Goal: Task Accomplishment & Management: Complete application form

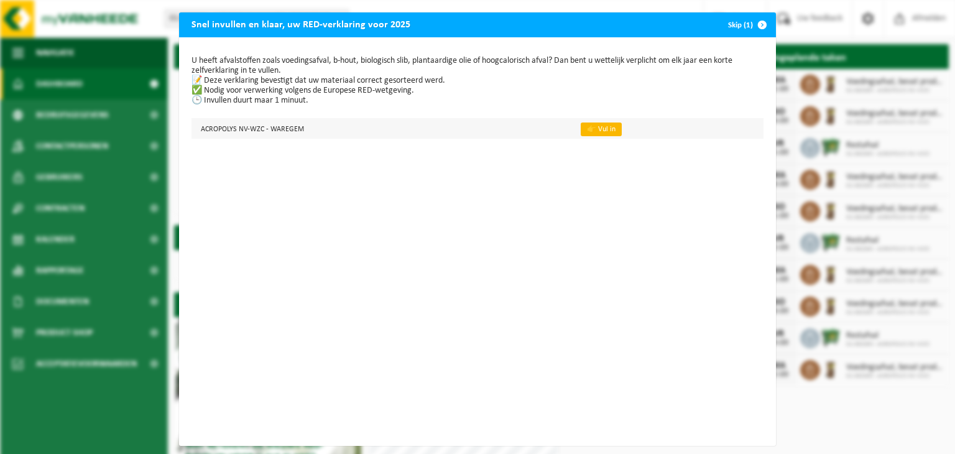
click at [585, 125] on link "👉 Vul in" at bounding box center [601, 130] width 41 height 14
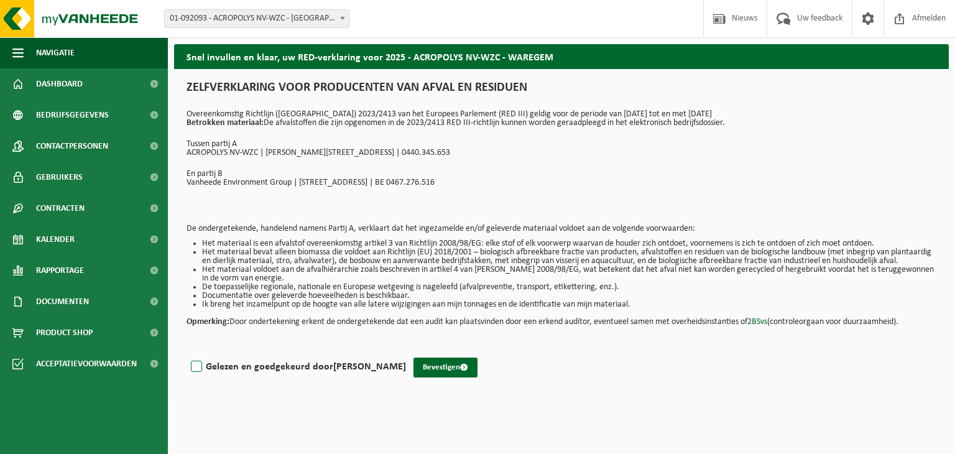
click at [194, 374] on label "Gelezen en goedgekeurd door [PERSON_NAME]" at bounding box center [297, 367] width 218 height 19
click at [406, 351] on input "Gelezen en goedgekeurd door [PERSON_NAME]" at bounding box center [406, 351] width 1 height 1
checkbox input "true"
click at [414, 373] on button "Bevestigen" at bounding box center [446, 368] width 64 height 20
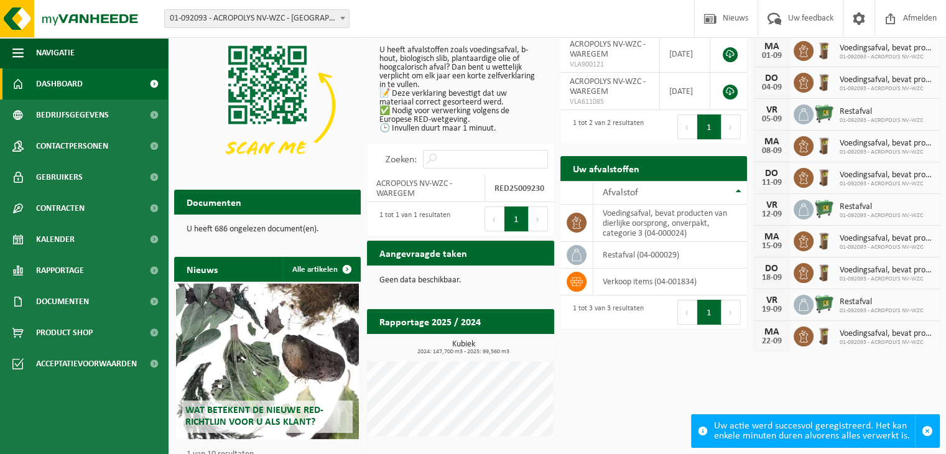
scroll to position [62, 0]
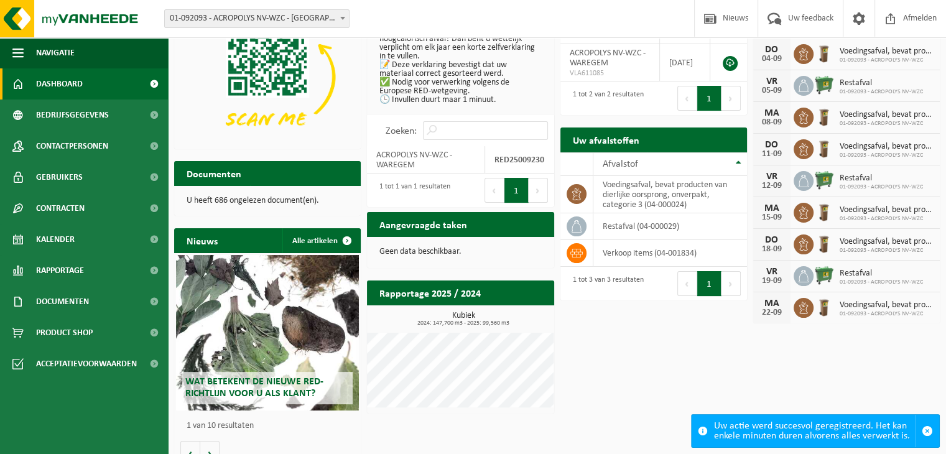
click at [246, 387] on span "Wat betekent de nieuwe RED-richtlijn voor u als klant?" at bounding box center [254, 388] width 138 height 22
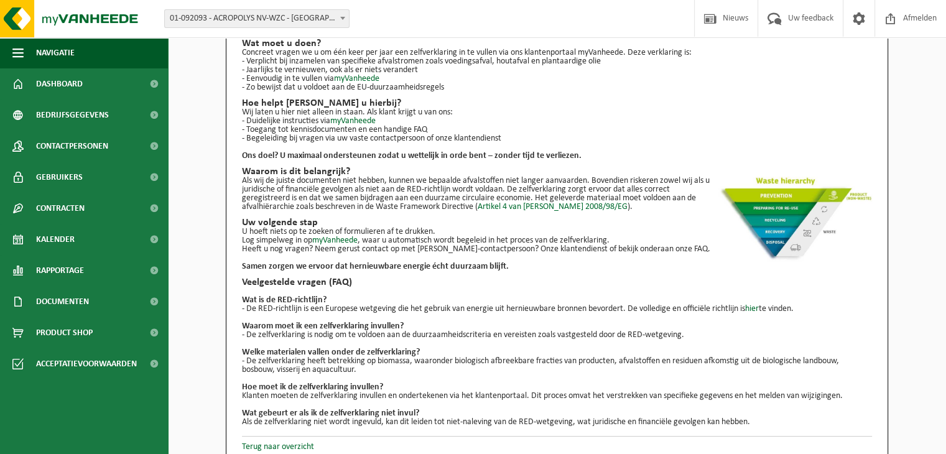
scroll to position [134, 0]
